Goal: Information Seeking & Learning: Learn about a topic

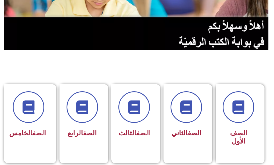
scroll to position [82, 0]
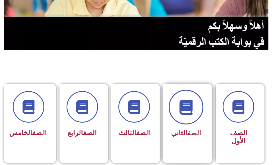
click at [190, 116] on span at bounding box center [186, 107] width 35 height 35
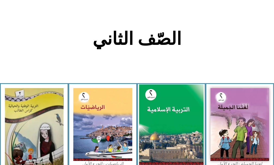
scroll to position [109, 0]
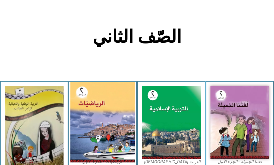
click at [113, 117] on img at bounding box center [102, 122] width 65 height 80
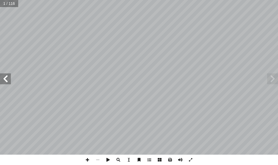
click at [9, 83] on span at bounding box center [5, 78] width 11 height 11
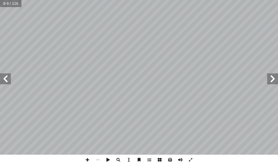
click at [9, 83] on span at bounding box center [5, 78] width 11 height 11
click at [88, 161] on span at bounding box center [87, 160] width 10 height 10
click at [8, 76] on span at bounding box center [5, 78] width 11 height 11
click at [146, 148] on div "١٠ َ حقائـــب ُ فاة ْ ح َ ـــل ُّ الس ِ هـــذه ُ تنقـــل ٩ فـــي ٌ بـــة َّ مرت…" at bounding box center [139, 82] width 278 height 165
